Goal: Information Seeking & Learning: Find specific fact

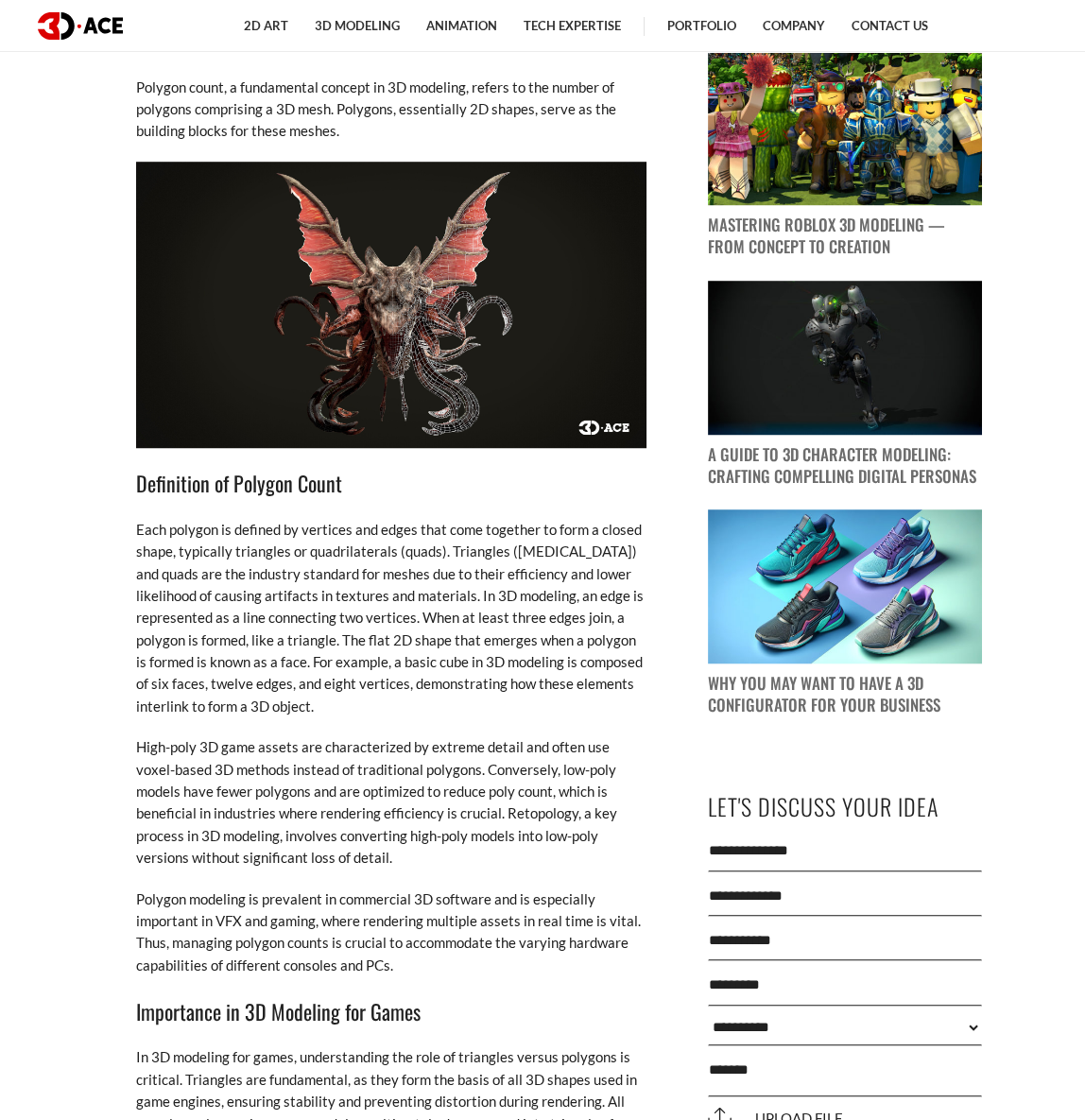
scroll to position [1632, 0]
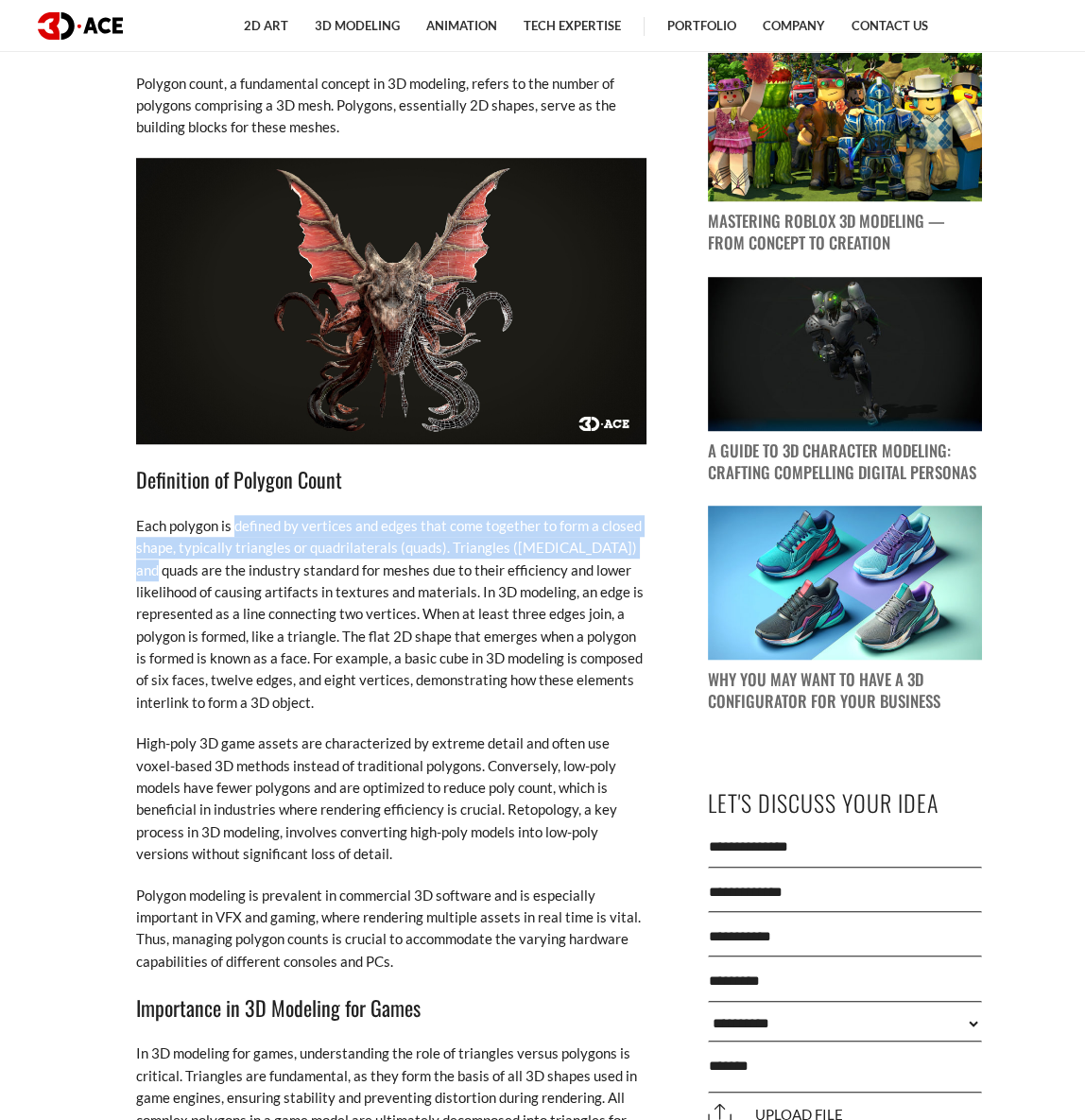
drag, startPoint x: 236, startPoint y: 550, endPoint x: 627, endPoint y: 575, distance: 391.8
click at [627, 575] on p "Each polygon is defined by vertices and edges that come together to form a clos…" at bounding box center [391, 615] width 510 height 200
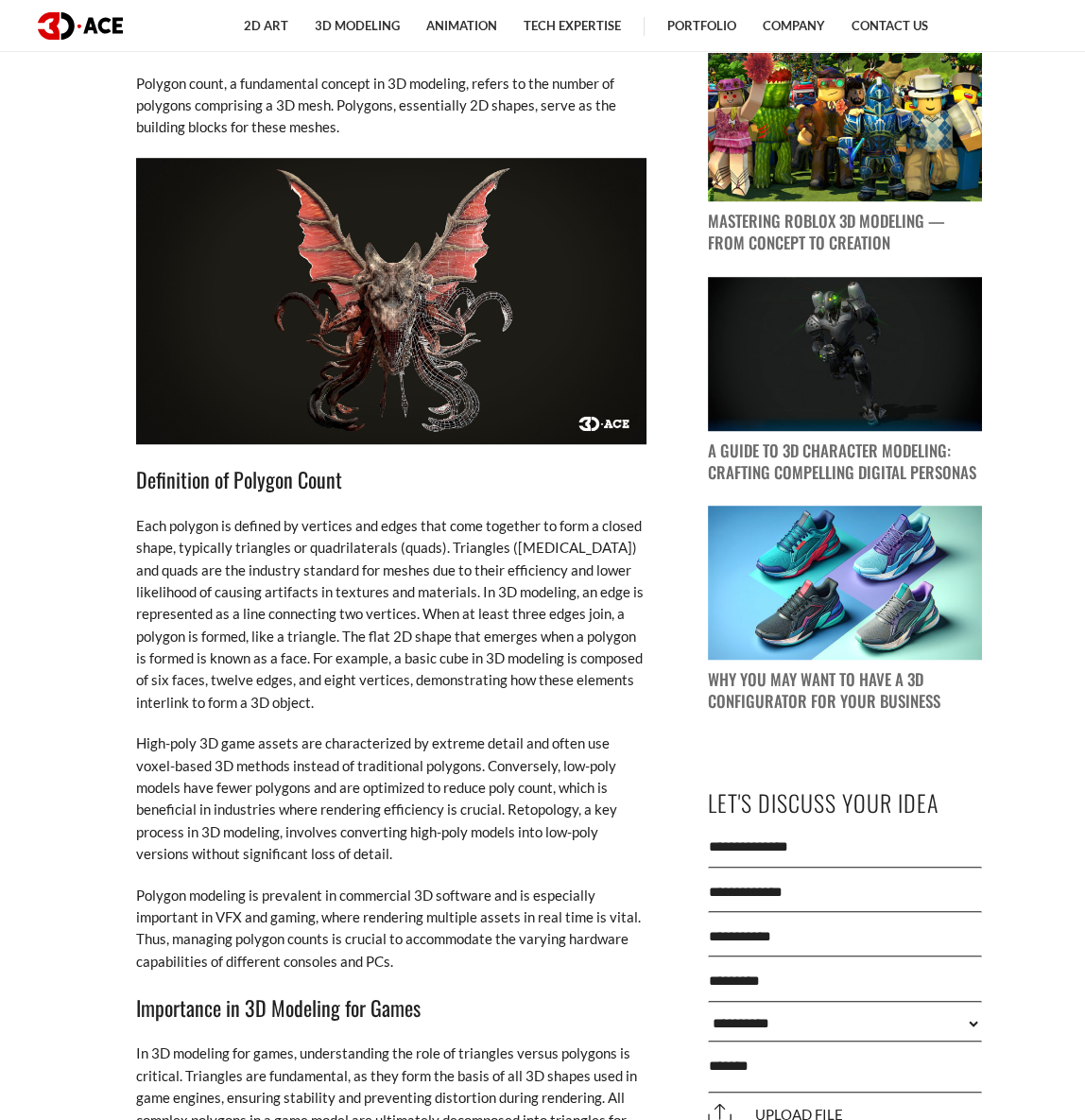
click at [465, 632] on p "Each polygon is defined by vertices and edges that come together to form a clos…" at bounding box center [391, 615] width 510 height 200
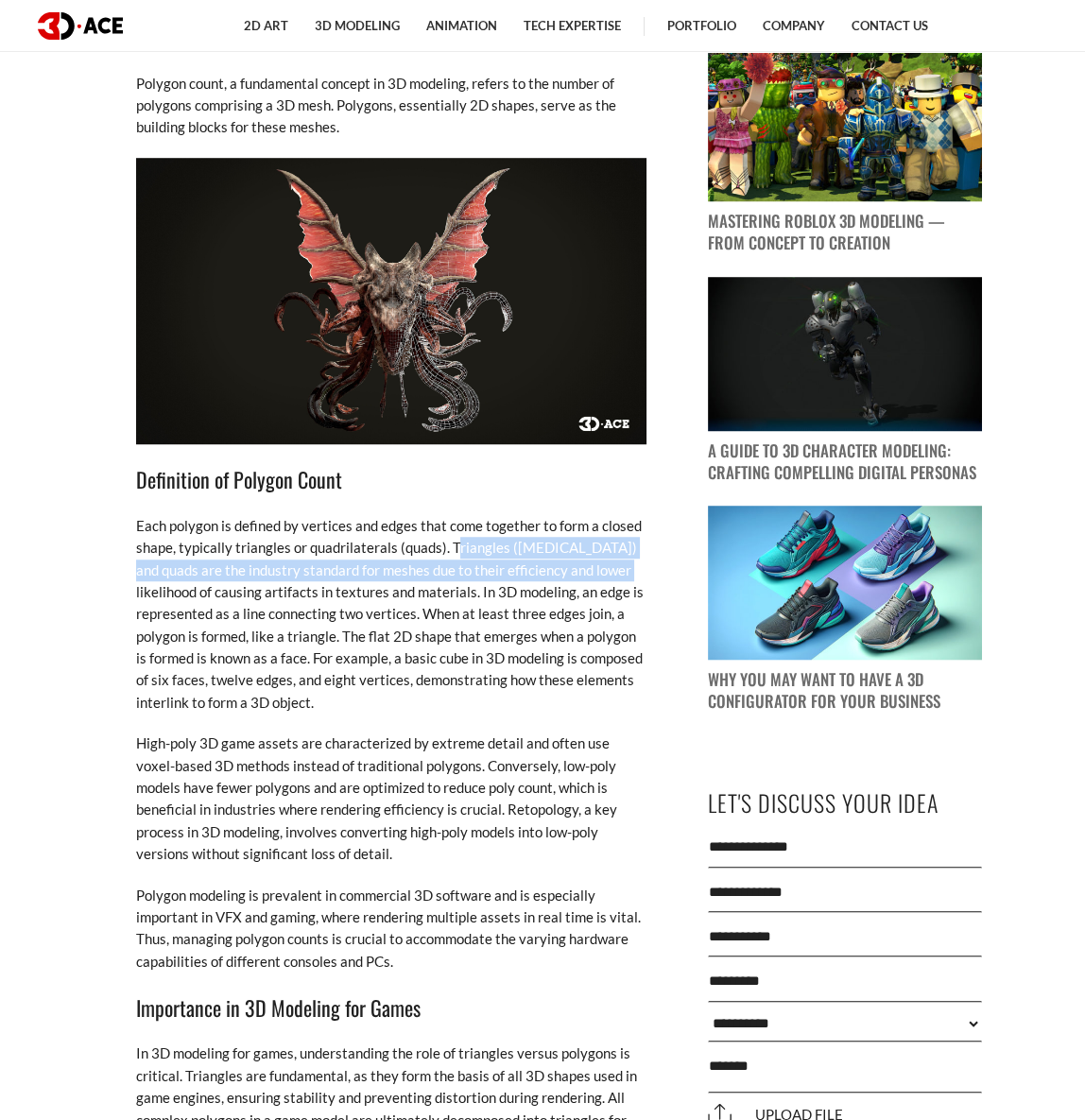
drag, startPoint x: 451, startPoint y: 573, endPoint x: 604, endPoint y: 585, distance: 153.5
click at [604, 585] on p "Each polygon is defined by vertices and edges that come together to form a clos…" at bounding box center [391, 615] width 510 height 200
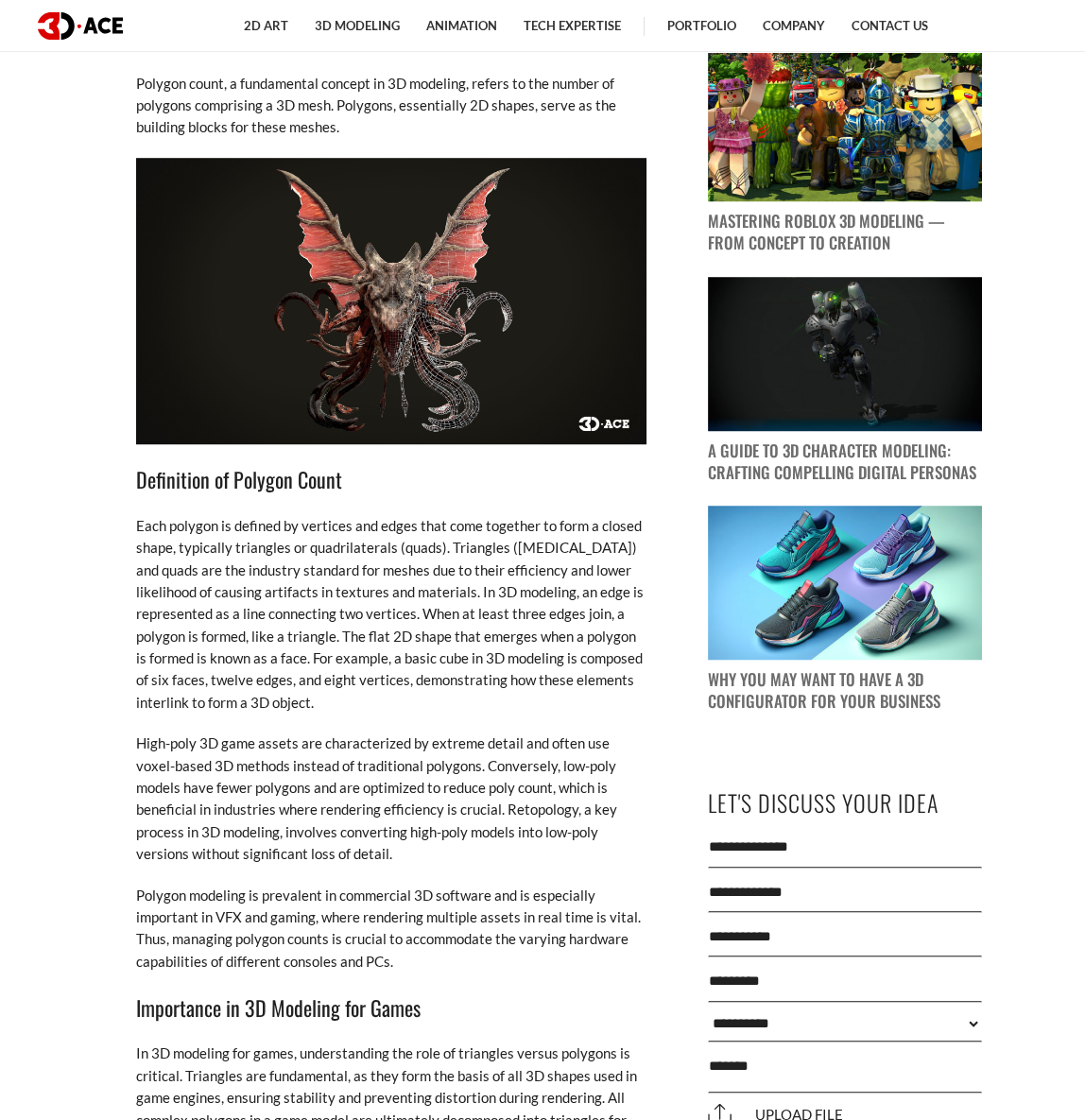
click at [527, 655] on p "Each polygon is defined by vertices and edges that come together to form a clos…" at bounding box center [391, 615] width 510 height 200
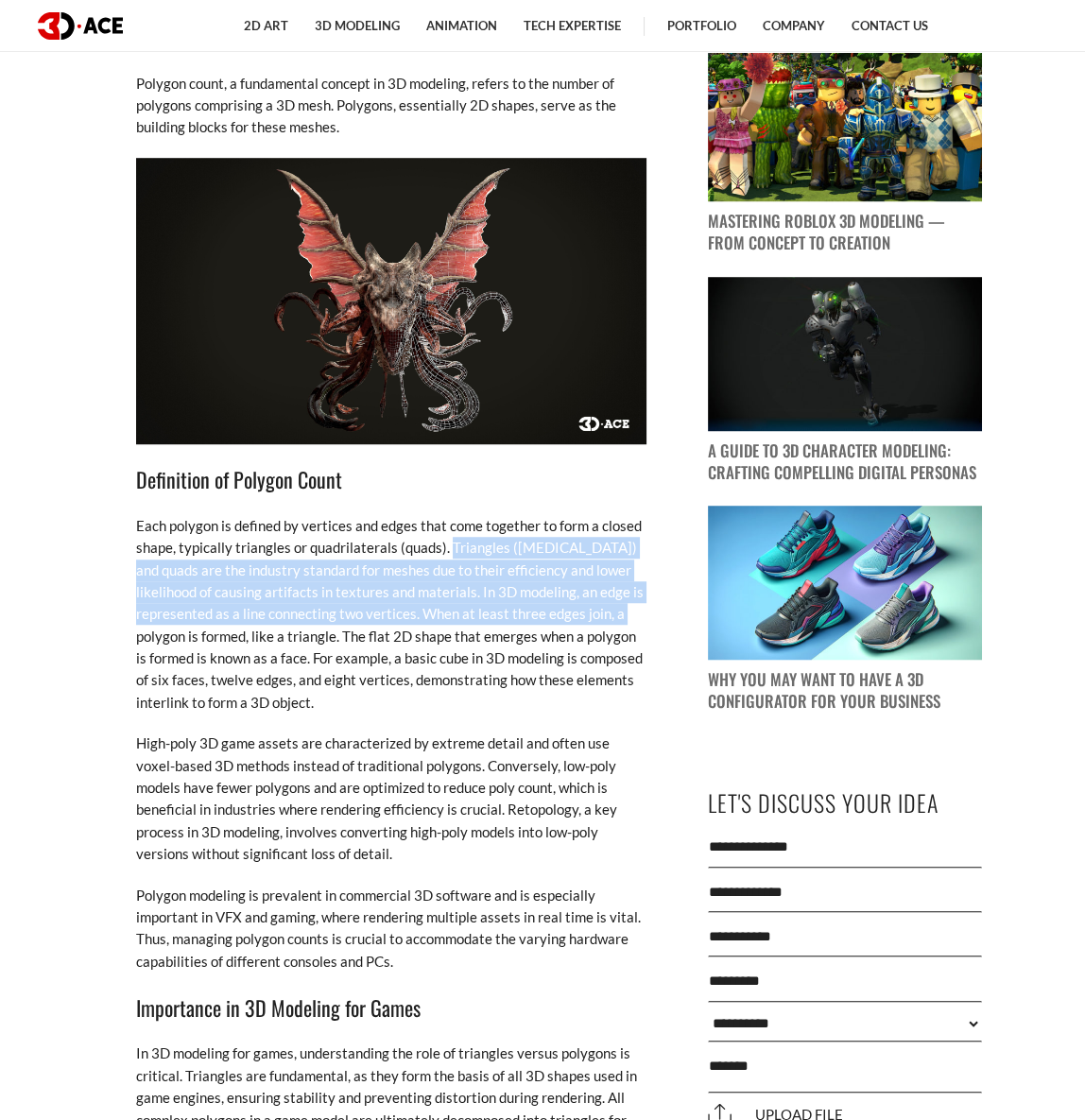
drag, startPoint x: 448, startPoint y: 566, endPoint x: 637, endPoint y: 637, distance: 201.9
click at [637, 637] on p "Each polygon is defined by vertices and edges that come together to form a clos…" at bounding box center [391, 615] width 510 height 200
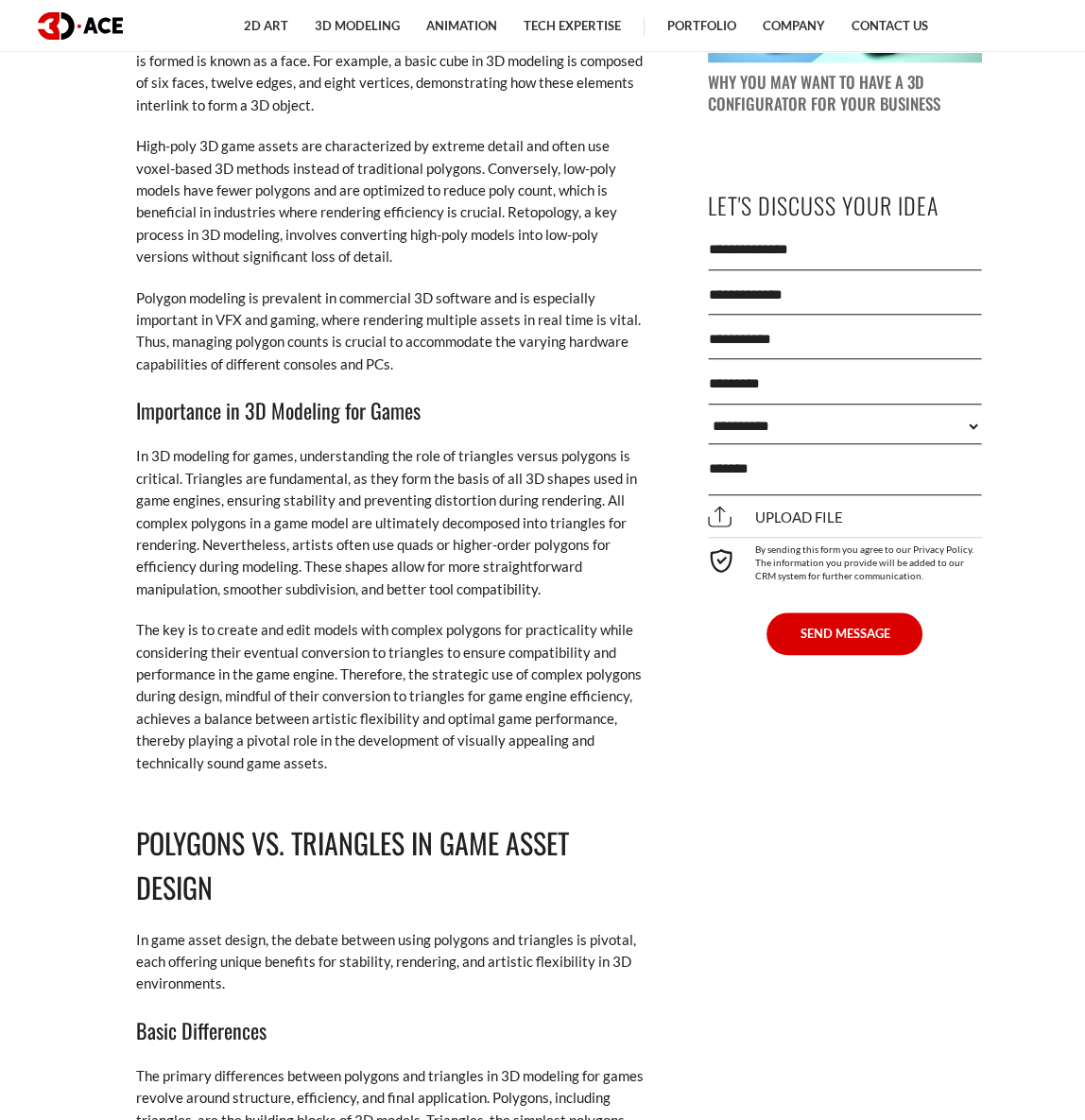
scroll to position [2234, 0]
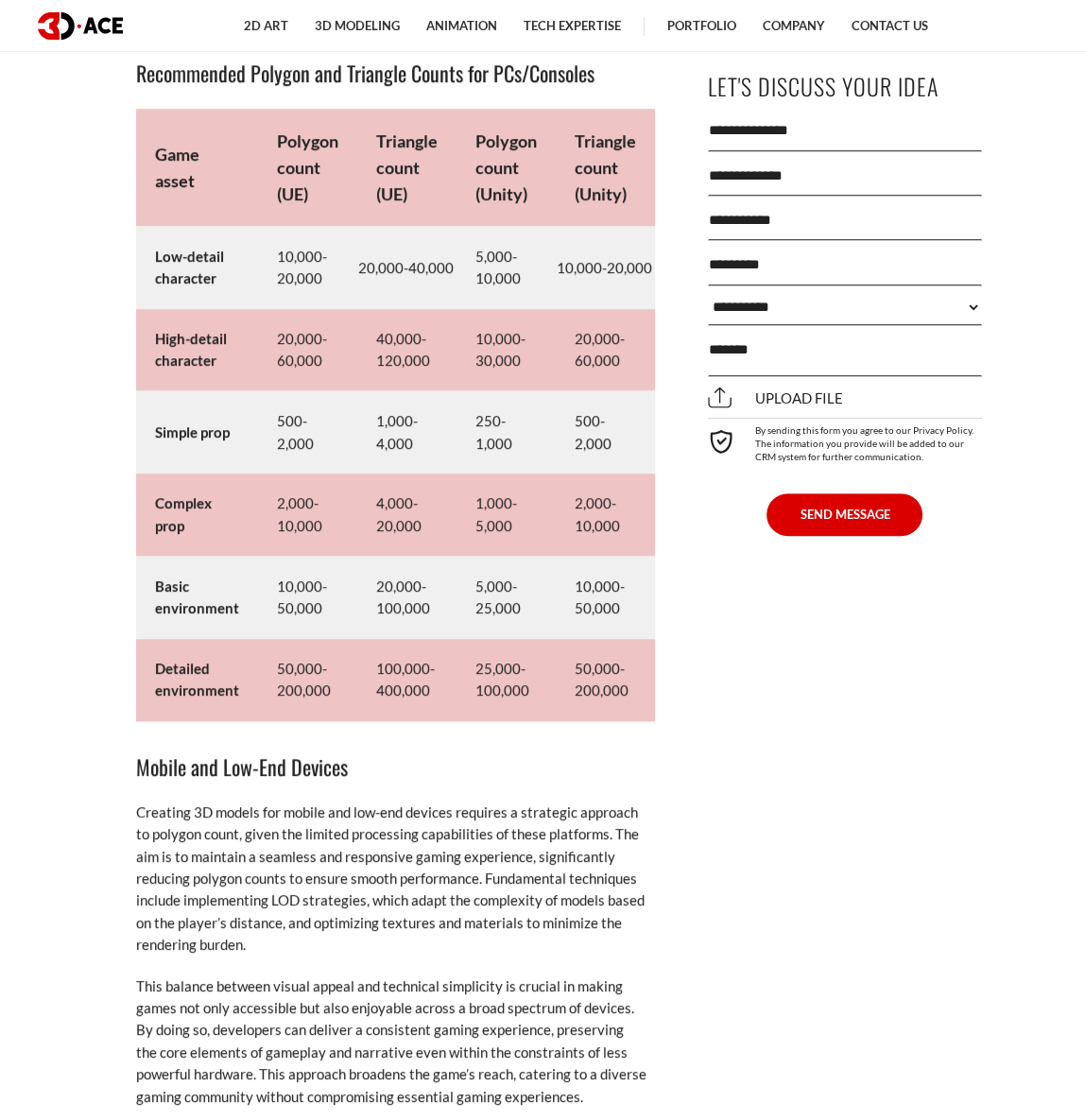
scroll to position [9844, 0]
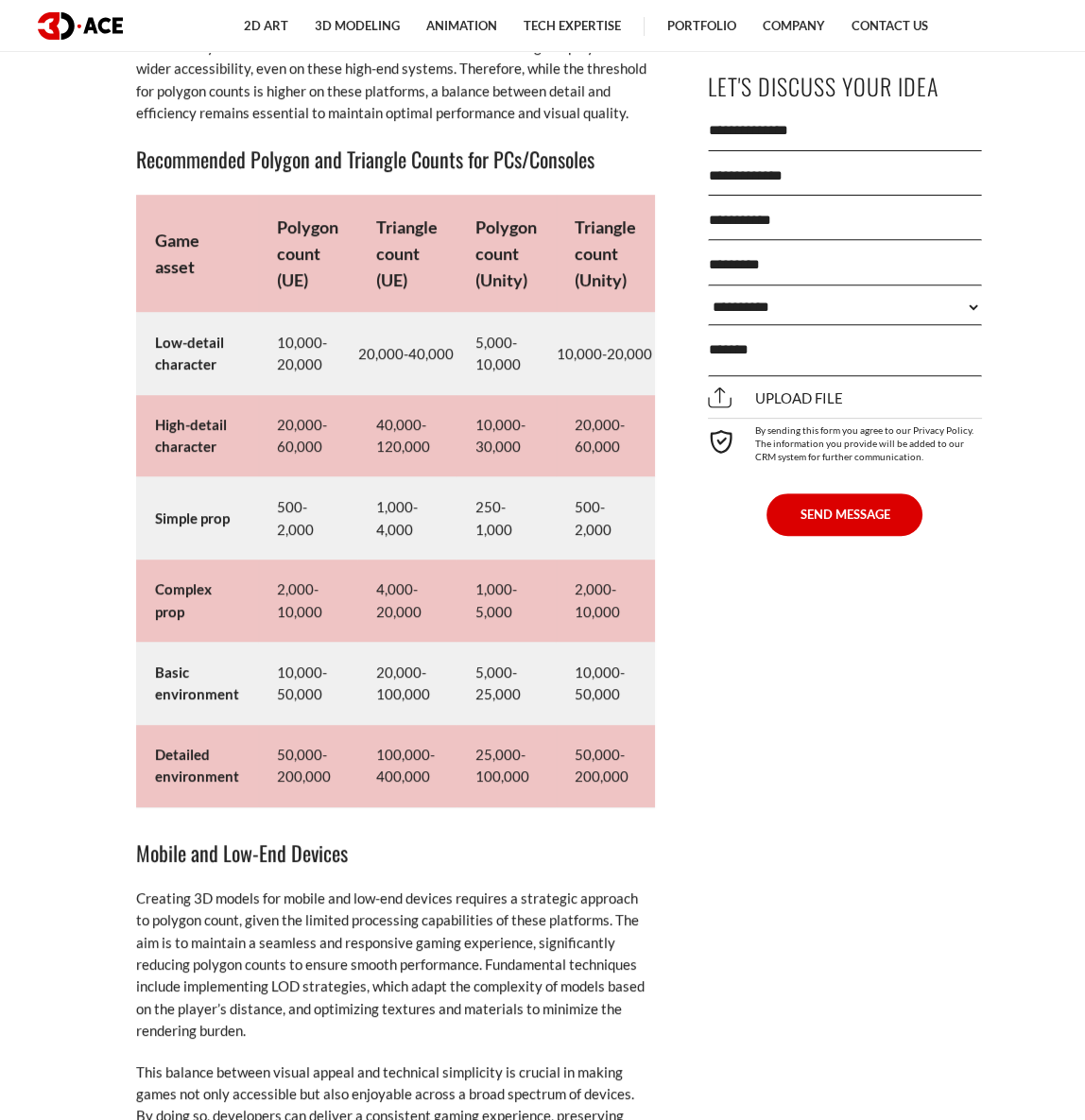
click at [214, 277] on td "Game asset" at bounding box center [197, 254] width 122 height 118
drag, startPoint x: 214, startPoint y: 289, endPoint x: 661, endPoint y: 629, distance: 561.6
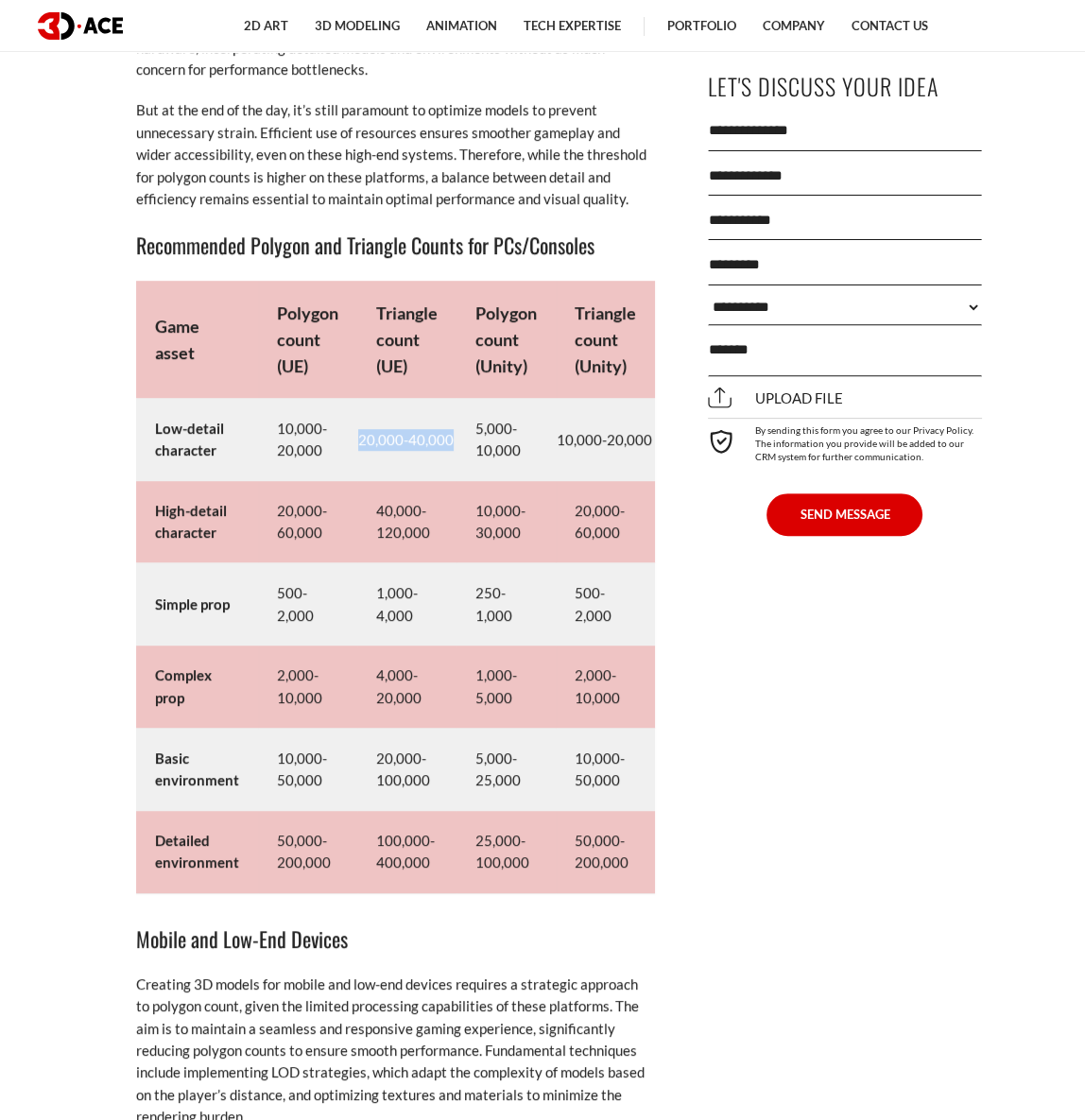
drag, startPoint x: 354, startPoint y: 461, endPoint x: 452, endPoint y: 463, distance: 98.0
click at [452, 463] on td "20,000-40,000" at bounding box center [407, 439] width 99 height 83
click at [416, 475] on td "20,000-40,000" at bounding box center [407, 439] width 99 height 83
drag, startPoint x: 357, startPoint y: 463, endPoint x: 451, endPoint y: 467, distance: 94.1
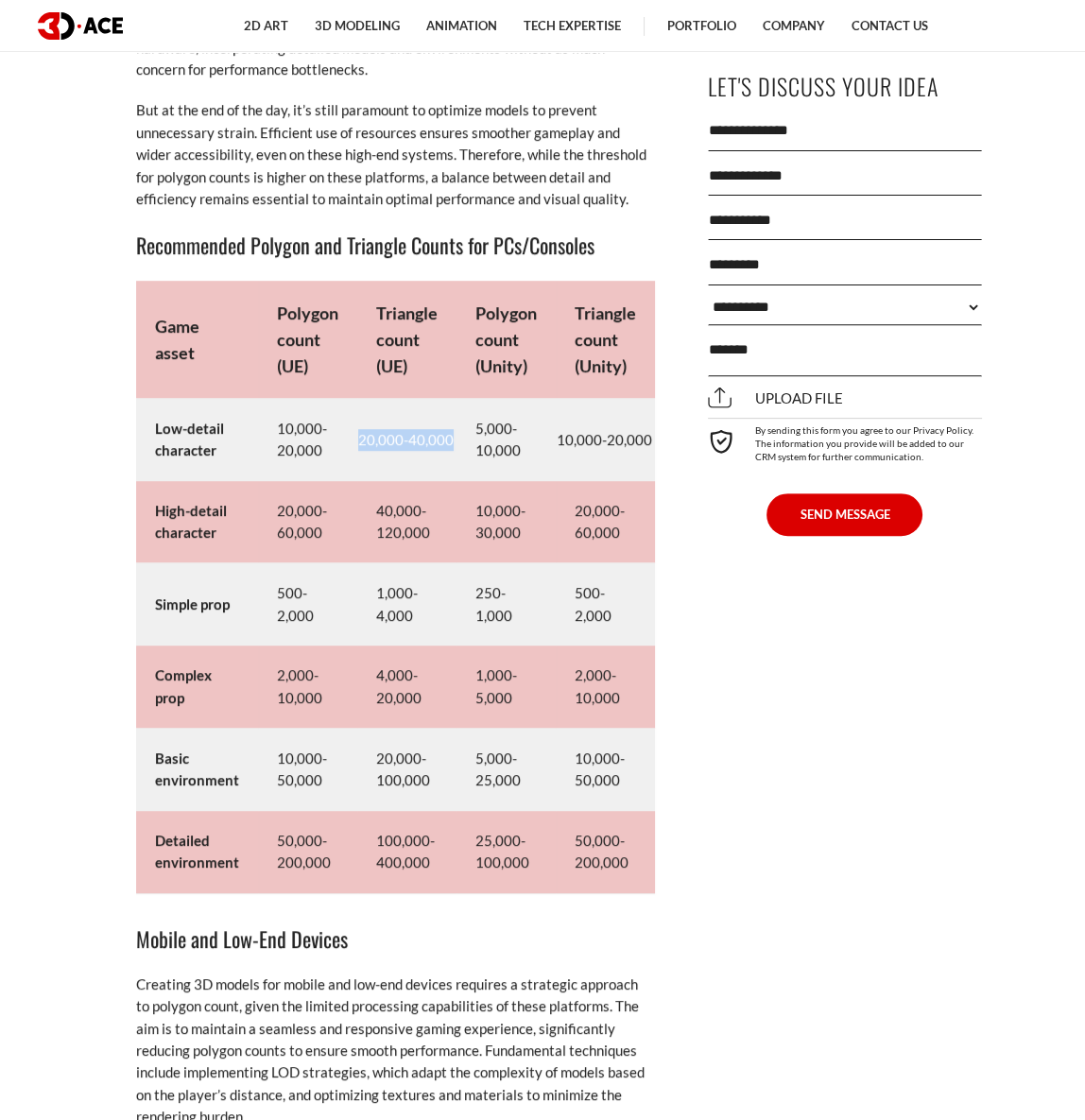
click at [451, 467] on td "20,000-40,000" at bounding box center [407, 439] width 99 height 83
copy td "20,000-40,000"
drag, startPoint x: 377, startPoint y: 532, endPoint x: 430, endPoint y: 553, distance: 57.0
click at [430, 553] on td "40,000-120,000" at bounding box center [407, 522] width 99 height 83
copy td "40,000-120,000"
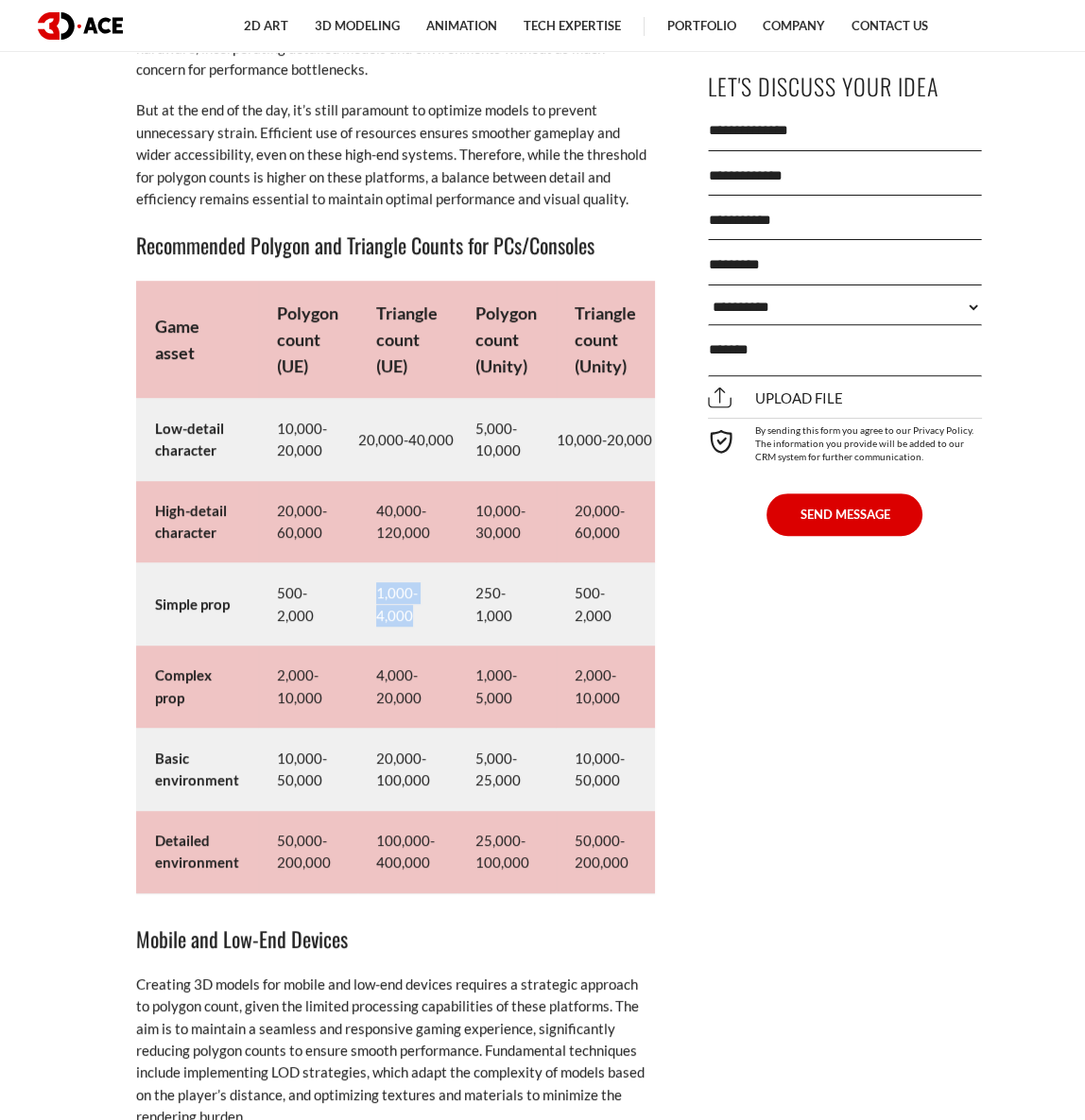
drag, startPoint x: 375, startPoint y: 618, endPoint x: 424, endPoint y: 638, distance: 52.9
click at [424, 638] on td "1,000-4,000" at bounding box center [407, 604] width 99 height 83
copy td "1,000-4,000"
drag, startPoint x: 374, startPoint y: 696, endPoint x: 429, endPoint y: 723, distance: 61.3
click at [429, 723] on td "4,000-20,000" at bounding box center [407, 686] width 99 height 83
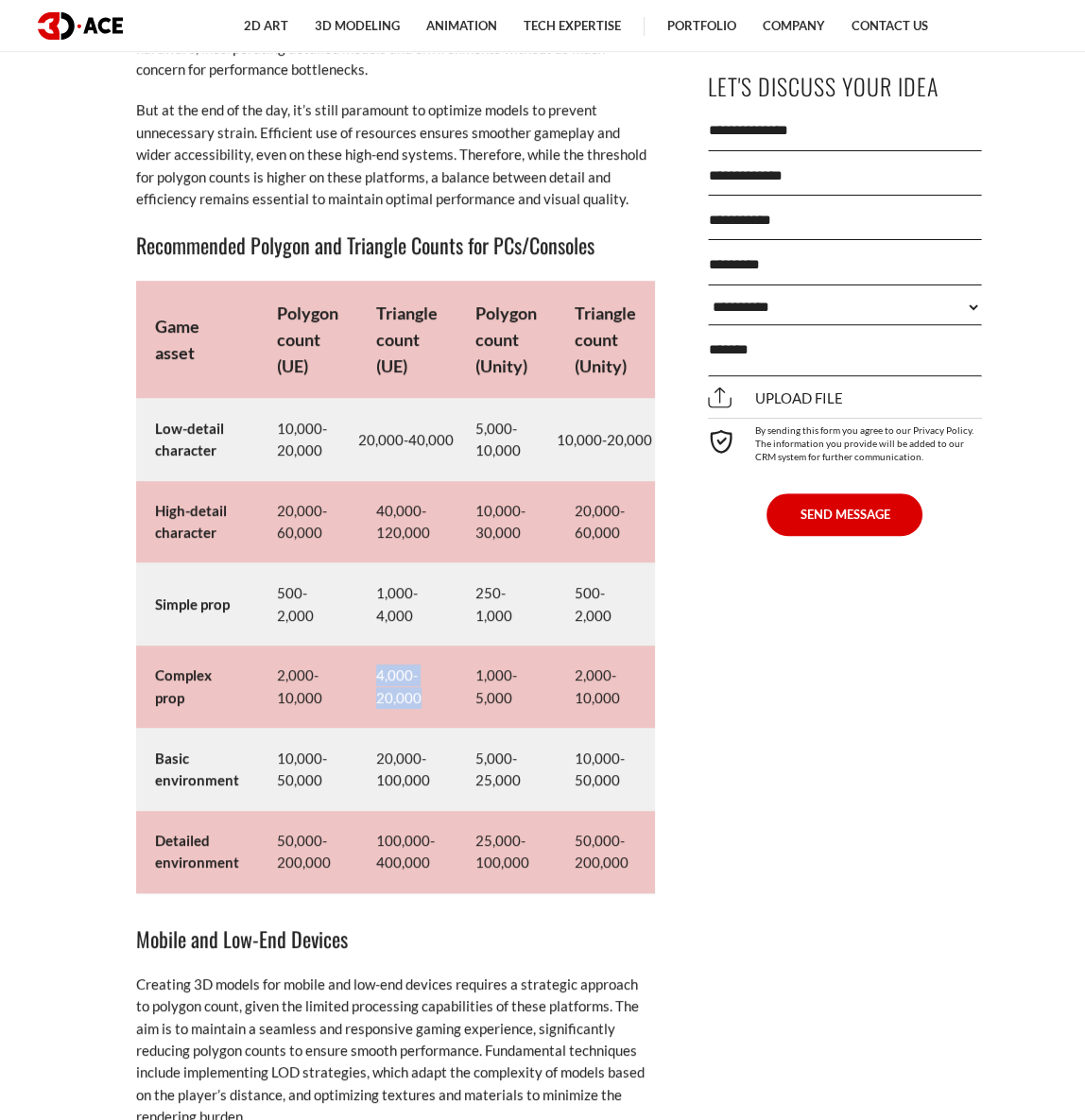
copy td "4,000-20,000"
drag, startPoint x: 390, startPoint y: 784, endPoint x: 432, endPoint y: 800, distance: 44.9
click at [433, 800] on td "20,000-100,000" at bounding box center [407, 770] width 99 height 83
copy td "20,000-100,000"
drag, startPoint x: 374, startPoint y: 862, endPoint x: 446, endPoint y: 883, distance: 75.0
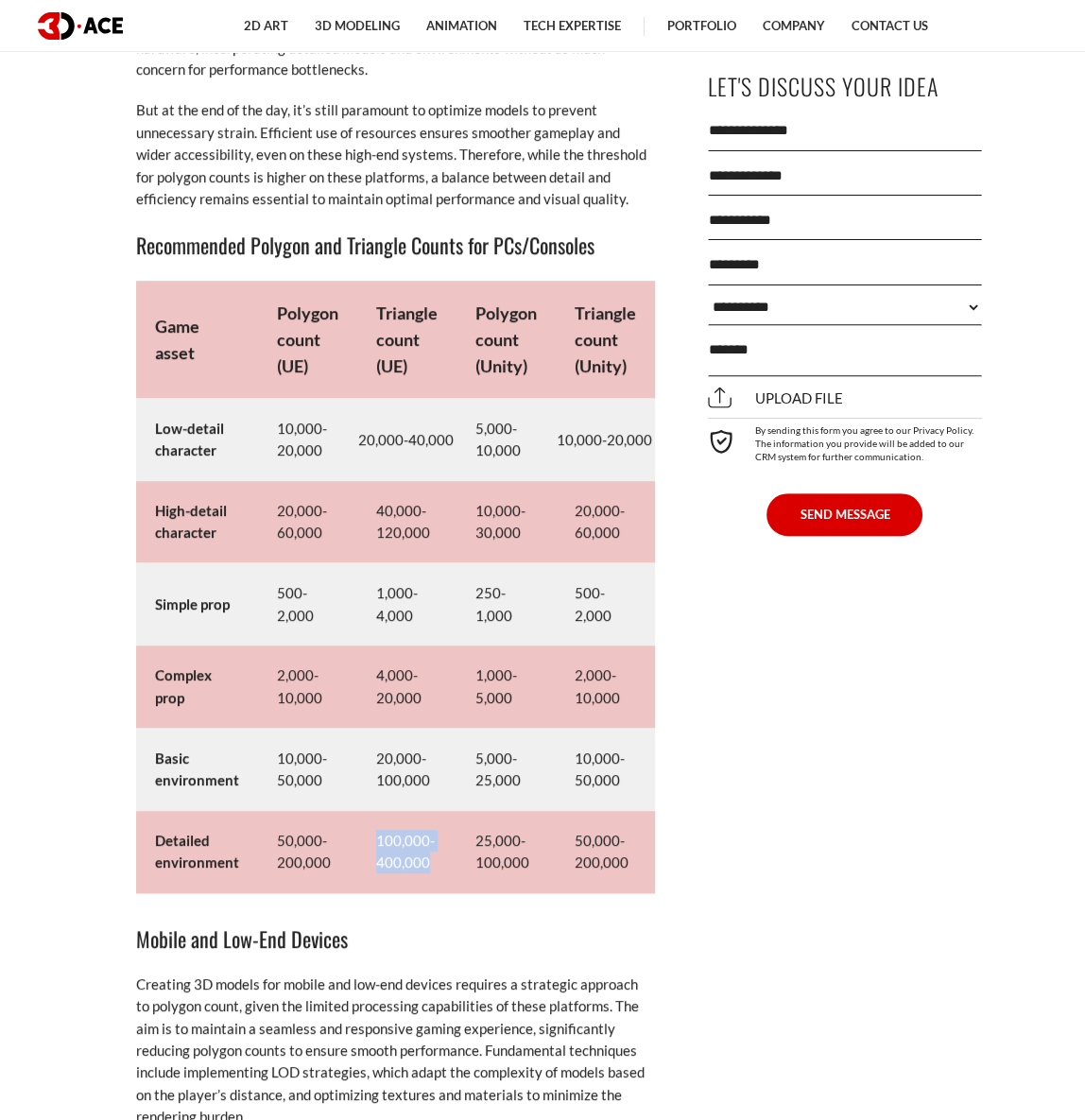
click at [446, 883] on td "100,000-400,000" at bounding box center [407, 851] width 99 height 83
copy td "100,000-400,000"
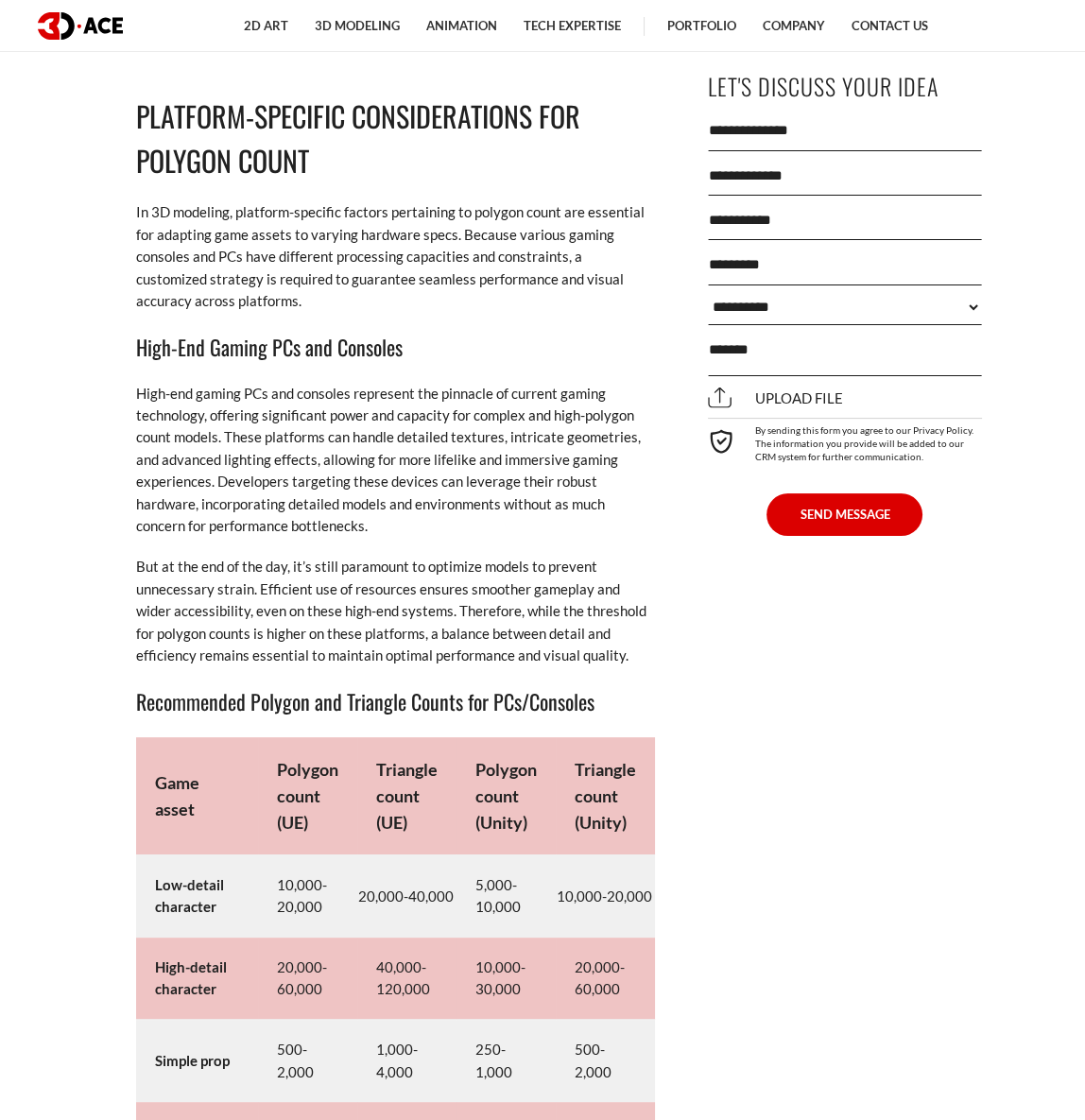
scroll to position [9328, 0]
